Goal: Transaction & Acquisition: Purchase product/service

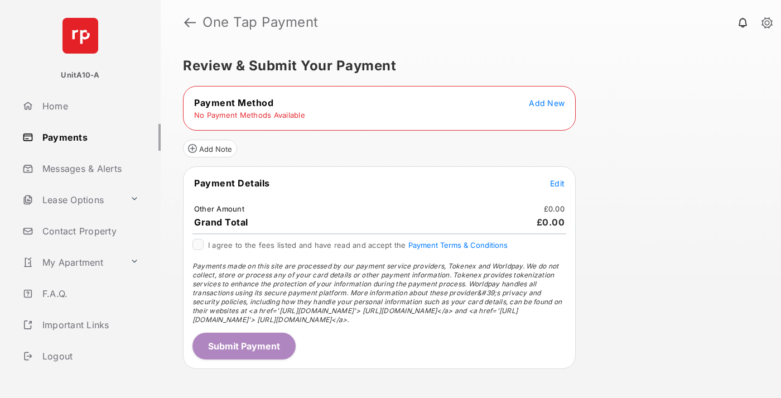
click at [547, 103] on span "Add New" at bounding box center [547, 102] width 36 height 9
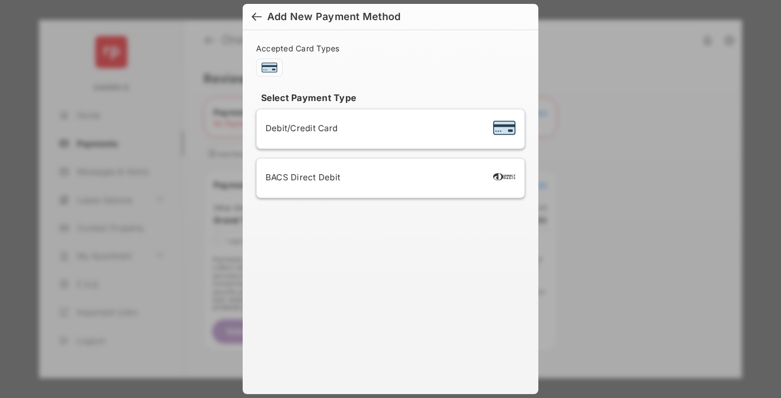
click at [299, 128] on span "Debit/Credit Card" at bounding box center [302, 128] width 72 height 11
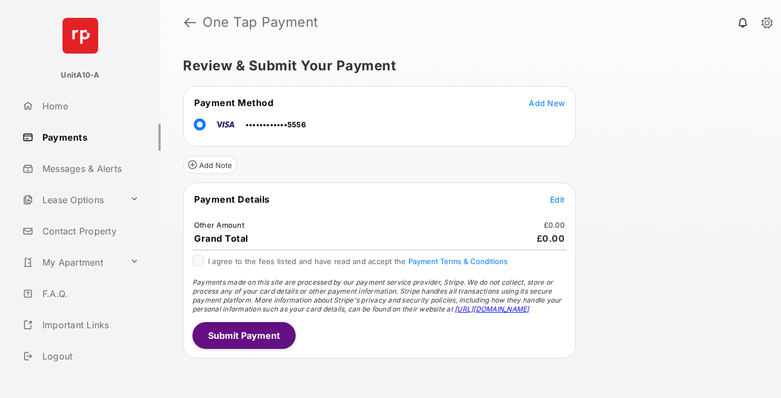
click at [558, 199] on span "Edit" at bounding box center [557, 199] width 15 height 9
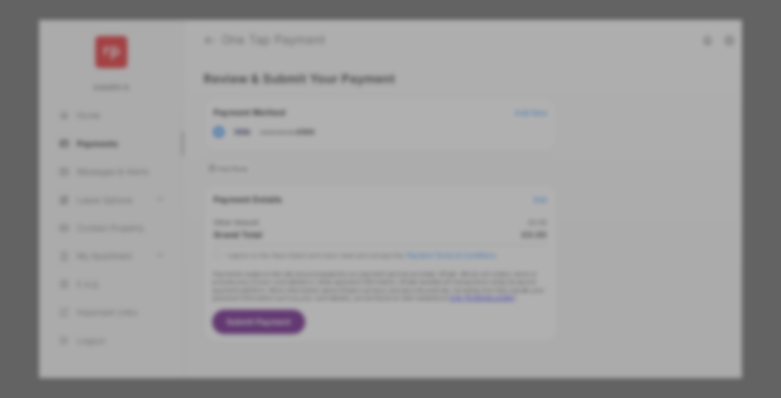
type input "***"
click at [353, 285] on button "Save" at bounding box center [353, 294] width 56 height 27
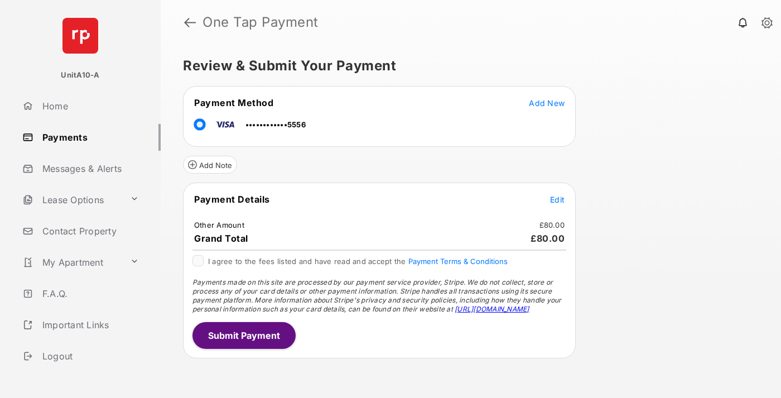
click at [243, 335] on button "Submit Payment" at bounding box center [244, 335] width 103 height 27
